Goal: Navigation & Orientation: Find specific page/section

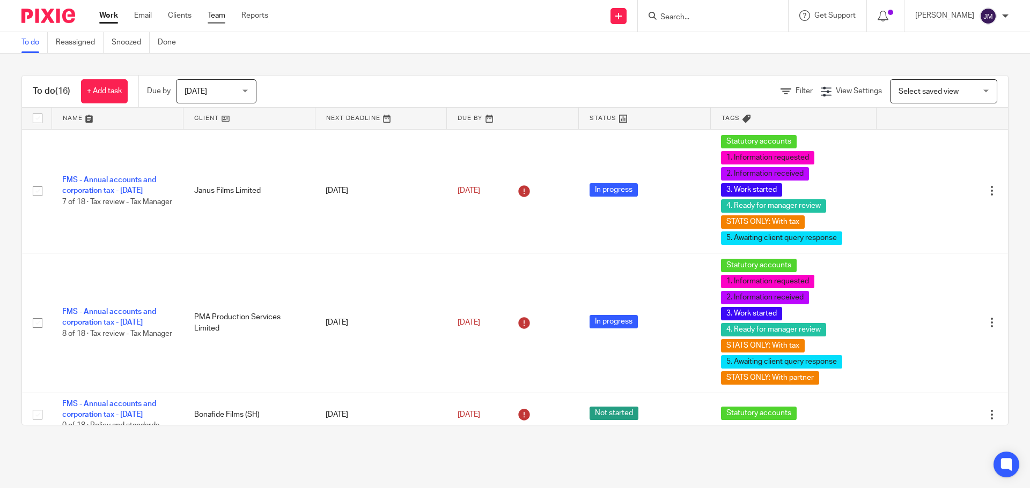
click at [214, 20] on div "Work Email Clients Team Reports Work Email Clients Team Reports Settings" at bounding box center [186, 16] width 196 height 32
click at [211, 19] on link "Team" at bounding box center [217, 15] width 18 height 11
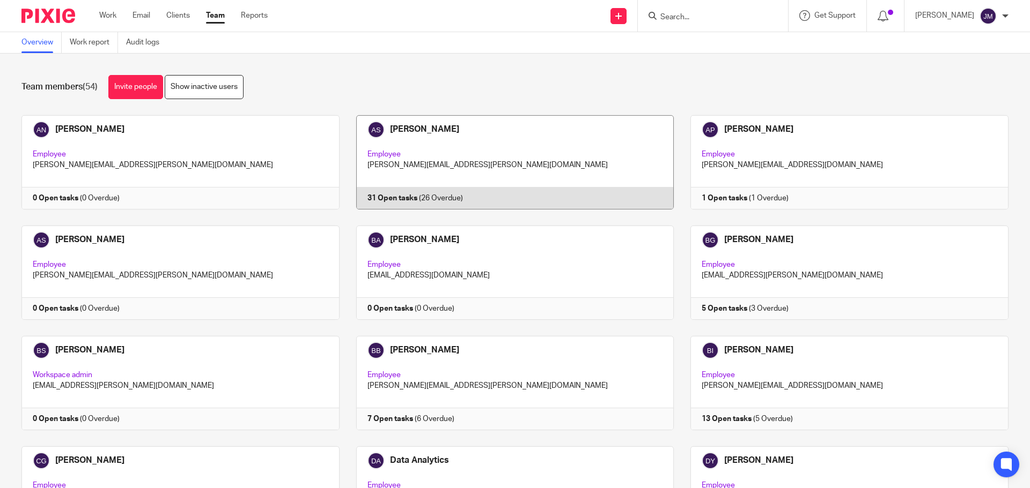
scroll to position [853, 0]
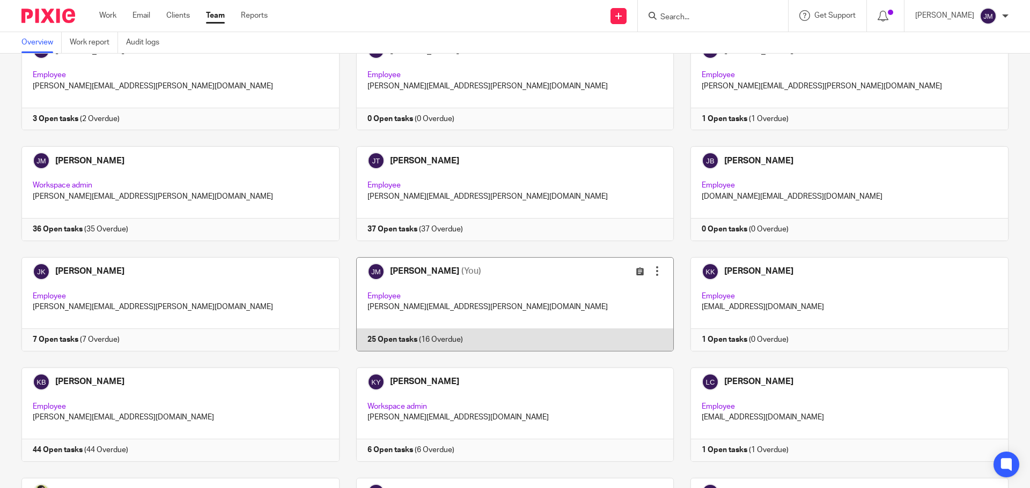
click at [417, 343] on link at bounding box center [506, 304] width 335 height 94
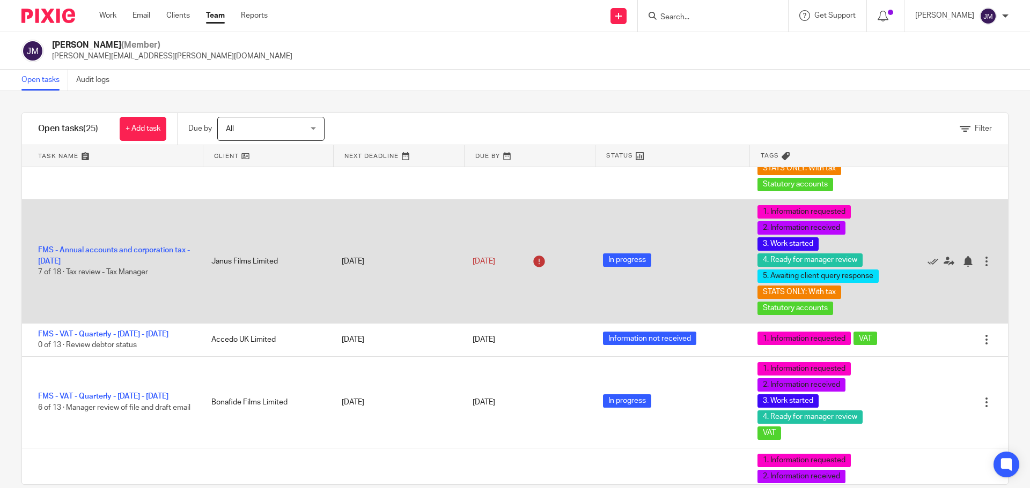
scroll to position [214, 0]
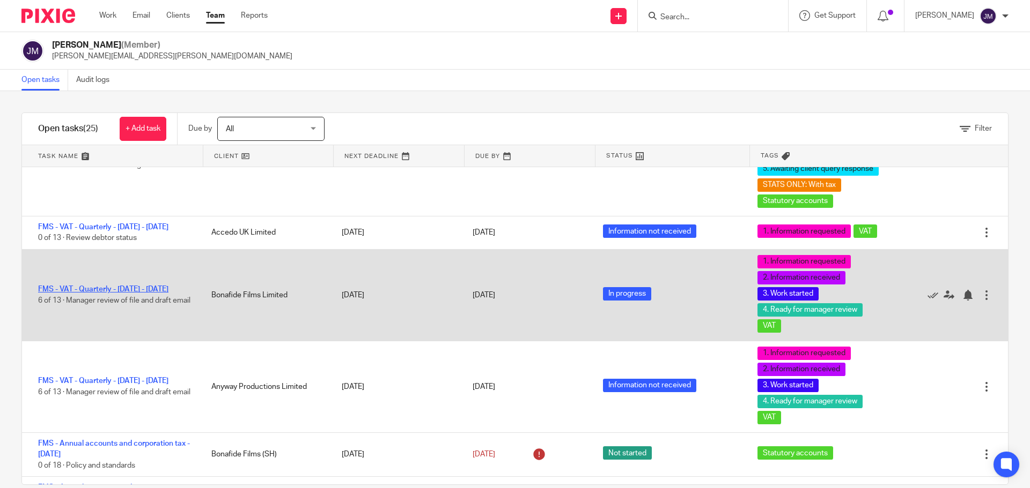
click at [150, 286] on link "FMS - VAT - Quarterly - June - August, 2025" at bounding box center [103, 290] width 130 height 8
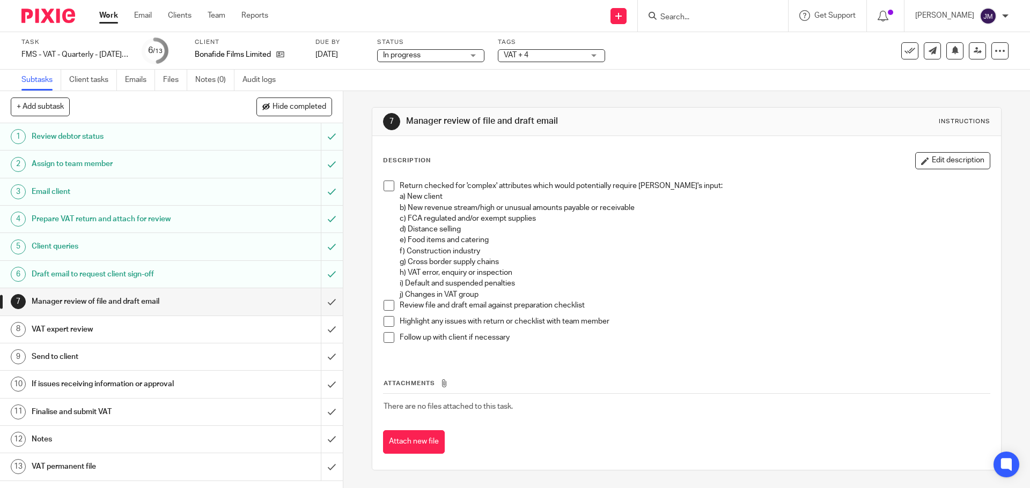
click at [72, 334] on h1 "VAT expert review" at bounding box center [125, 330] width 186 height 16
